Goal: Find specific page/section: Find specific page/section

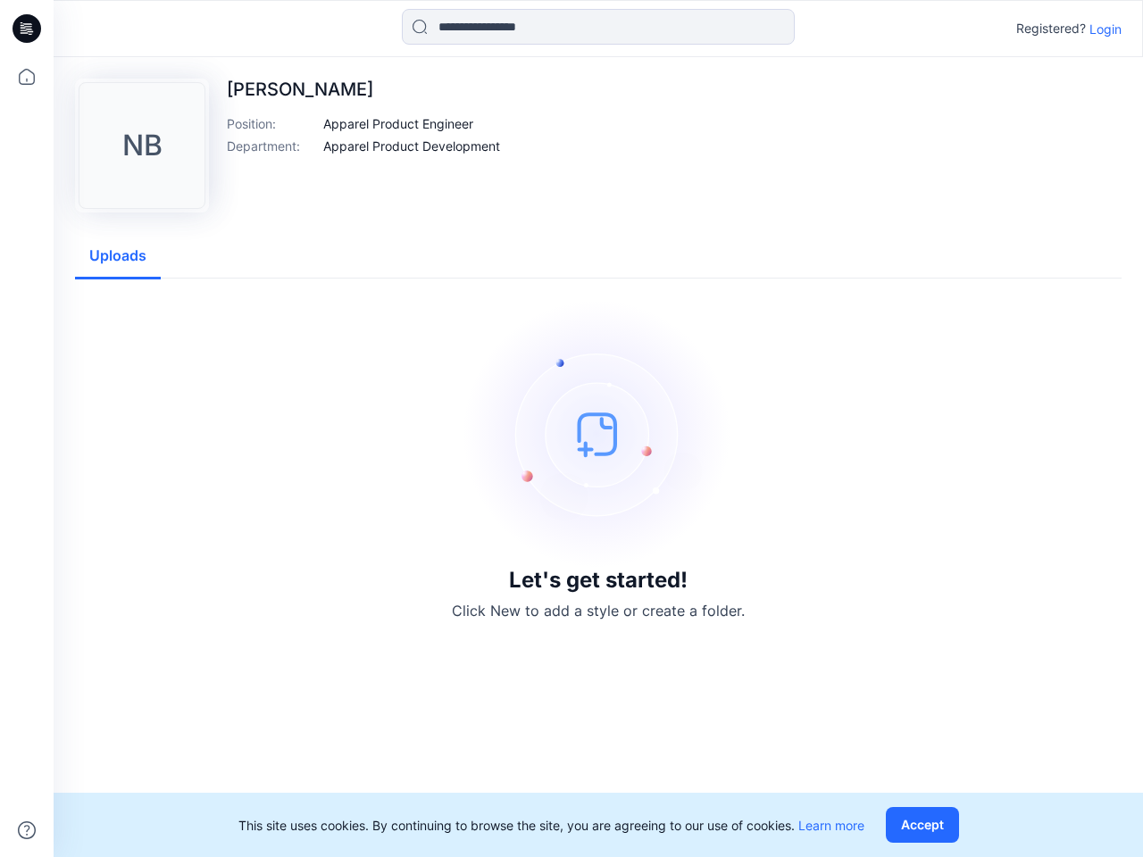
click at [572, 429] on img at bounding box center [598, 434] width 268 height 268
click at [28, 29] on icon at bounding box center [29, 29] width 7 height 1
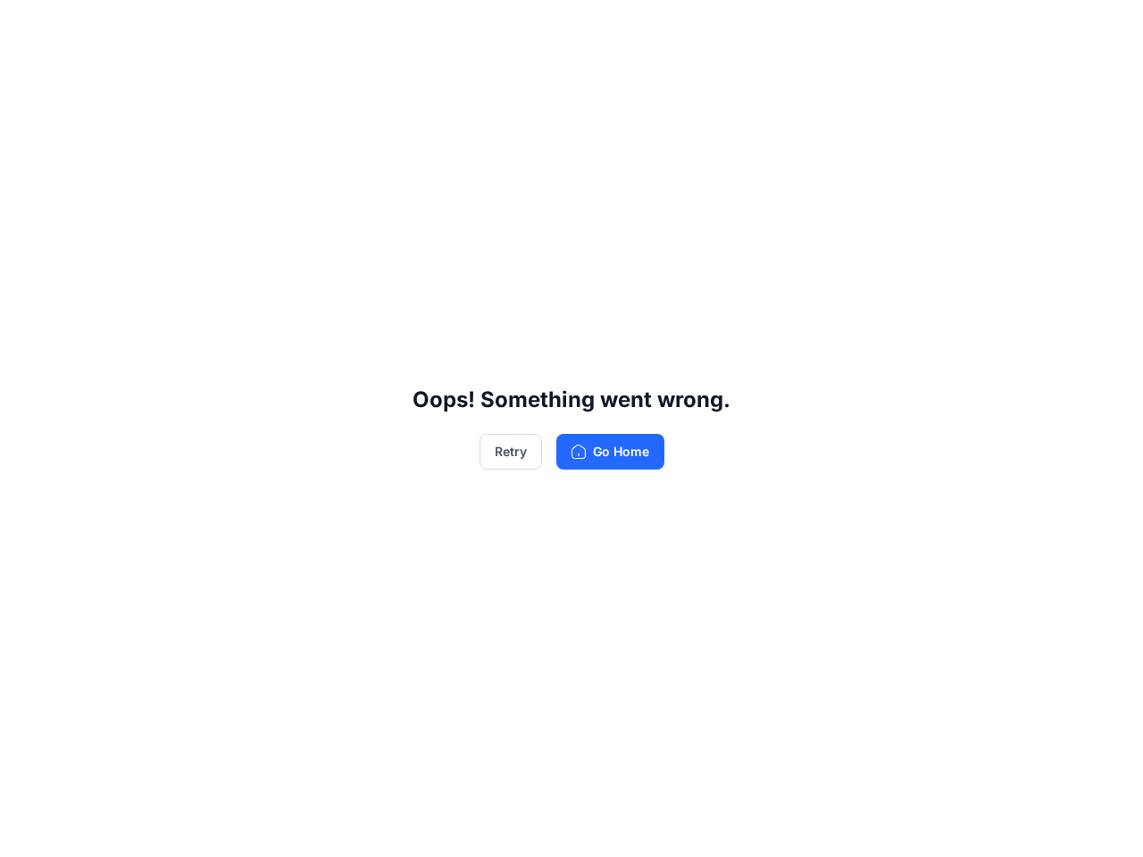
click at [27, 77] on div "Oops! Something went wrong. Retry Go Home" at bounding box center [571, 428] width 1143 height 857
click at [27, 831] on div "Oops! Something went wrong. Retry Go Home" at bounding box center [571, 428] width 1143 height 857
click at [598, 27] on div "Oops! Something went wrong. Retry Go Home" at bounding box center [571, 428] width 1143 height 857
click at [1106, 29] on div "Oops! Something went wrong. Retry Go Home" at bounding box center [571, 428] width 1143 height 857
click at [398, 123] on div "Oops! Something went wrong. Retry Go Home" at bounding box center [571, 428] width 1143 height 857
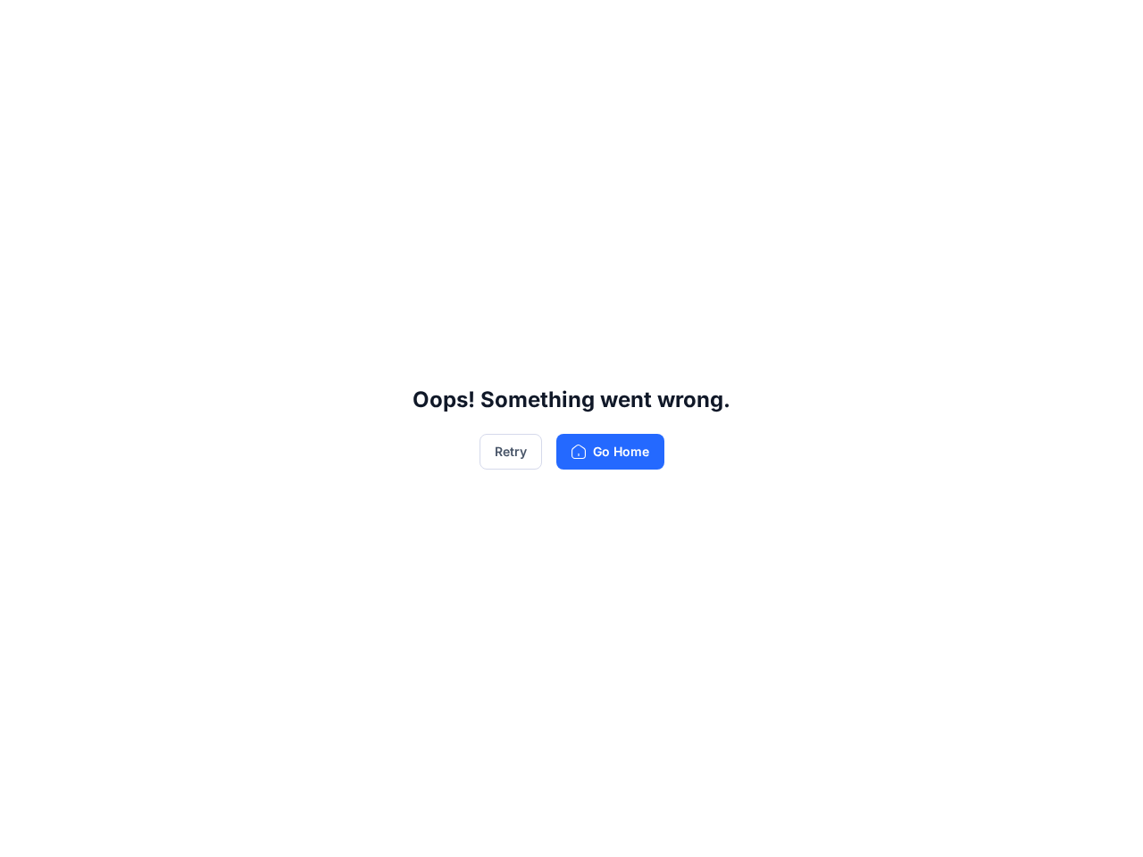
click at [412, 146] on div "Oops! Something went wrong. Retry Go Home" at bounding box center [571, 428] width 1143 height 857
click at [118, 256] on div "Oops! Something went wrong. Retry Go Home" at bounding box center [571, 428] width 1143 height 857
click at [926, 825] on div "Oops! Something went wrong. Retry Go Home" at bounding box center [571, 428] width 1143 height 857
